Goal: Check status: Check status

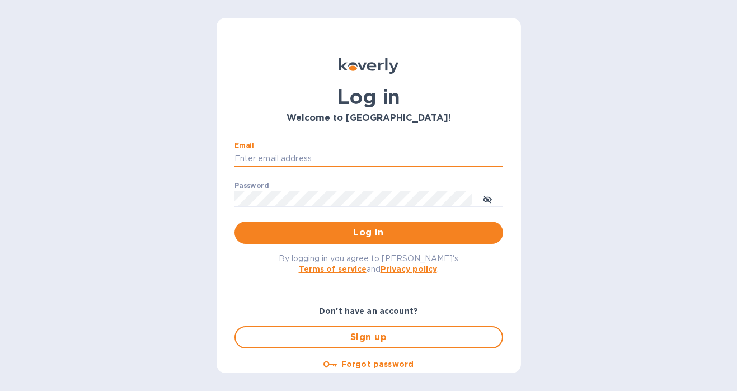
click at [327, 157] on input "Email" at bounding box center [368, 159] width 269 height 17
click at [0, 391] on com-1password-button at bounding box center [0, 391] width 0 height 0
type input "gordon@little-peacock.com"
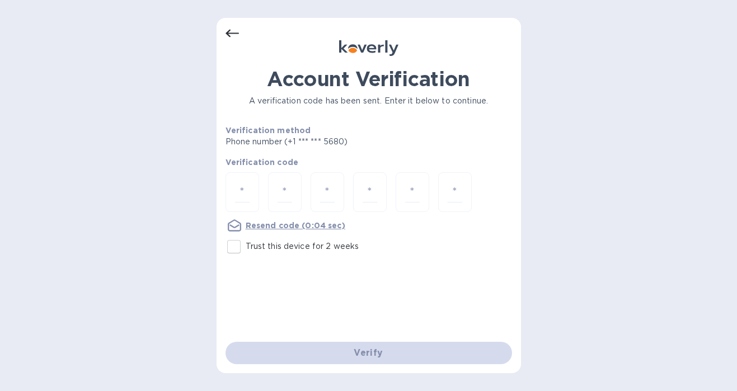
click at [232, 243] on input "Trust this device for 2 weeks" at bounding box center [234, 247] width 24 height 24
checkbox input "true"
click at [240, 185] on input "number" at bounding box center [242, 192] width 15 height 21
type input "5"
type input "3"
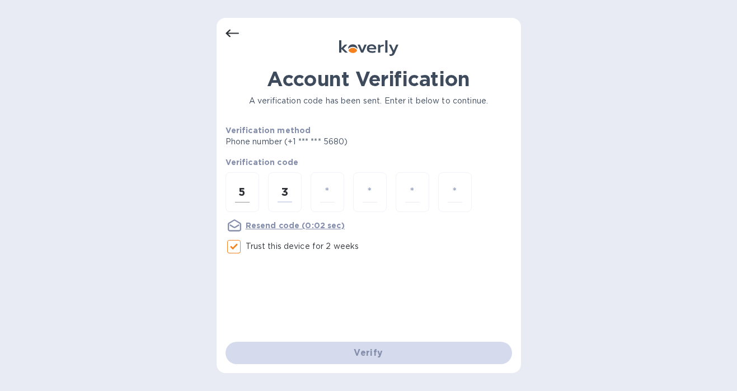
type input "1"
type input "4"
type input "8"
type input "2"
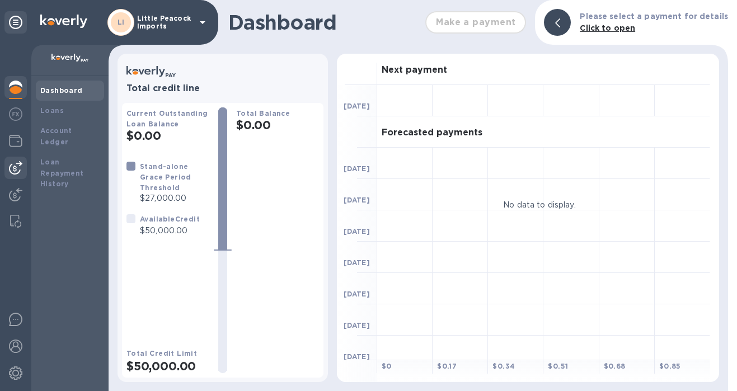
click at [23, 175] on div at bounding box center [15, 168] width 22 height 22
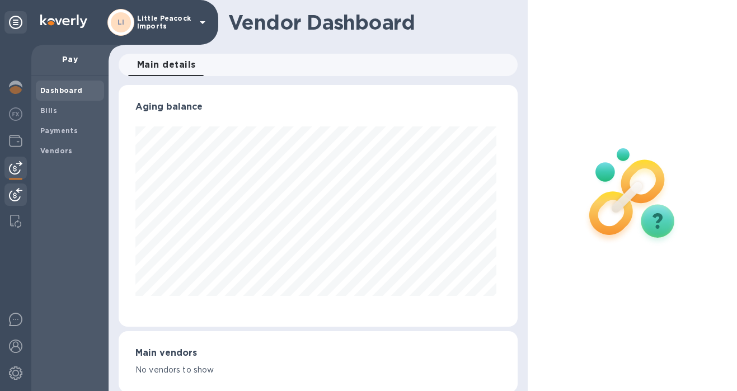
scroll to position [242, 395]
click at [18, 196] on img at bounding box center [15, 194] width 13 height 13
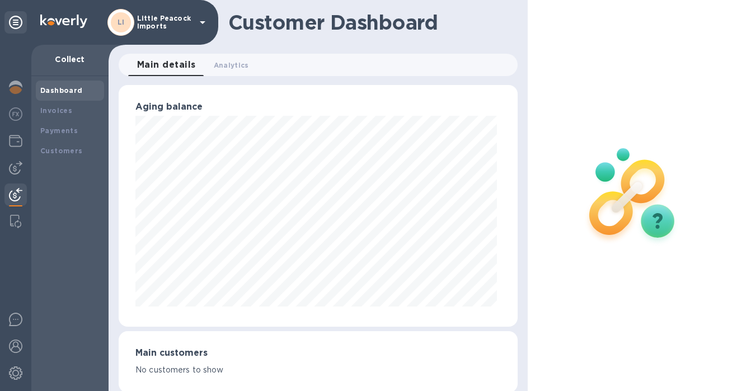
scroll to position [559382, 559229]
click at [69, 133] on b "Payments" at bounding box center [58, 130] width 37 height 8
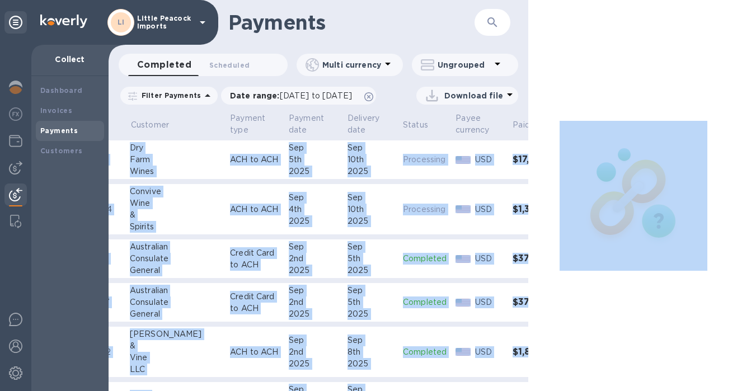
scroll to position [0, 97]
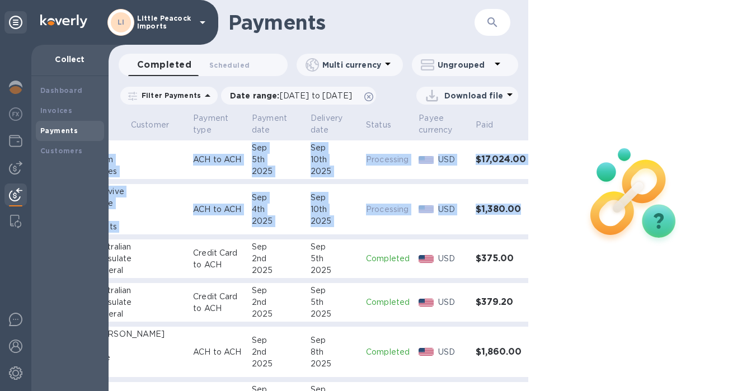
drag, startPoint x: 130, startPoint y: 177, endPoint x: 495, endPoint y: 227, distance: 368.7
copy tbody "40819641 Dry Farm Wines ACH to ACH [DATE] [DATE] Processing USD $17,024.00 4750…"
